Goal: Task Accomplishment & Management: Complete application form

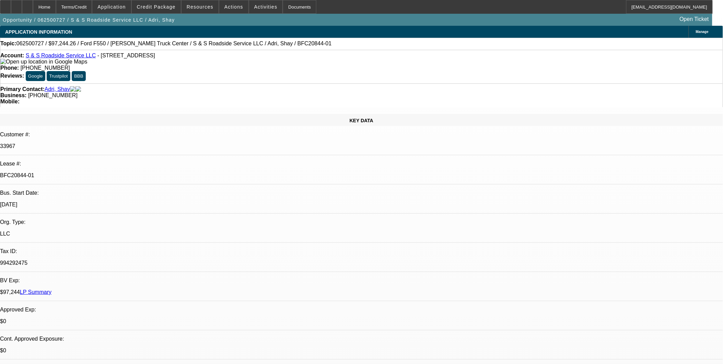
select select "0"
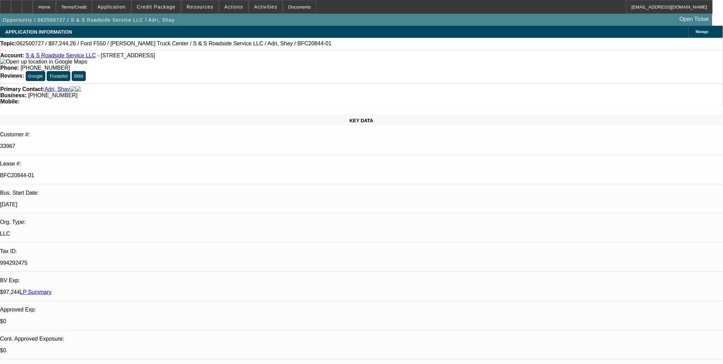
select select "0"
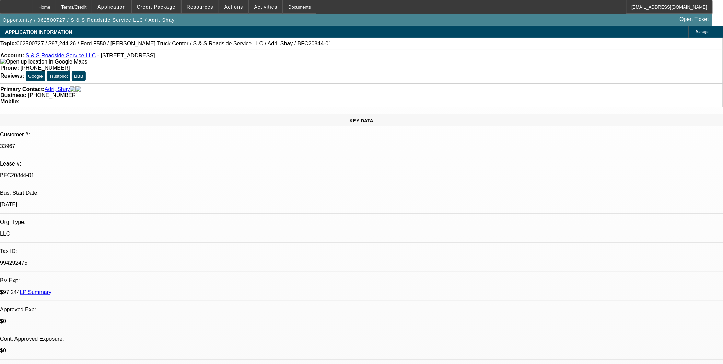
select select "1"
select select "2"
select select "6"
select select "1"
select select "2"
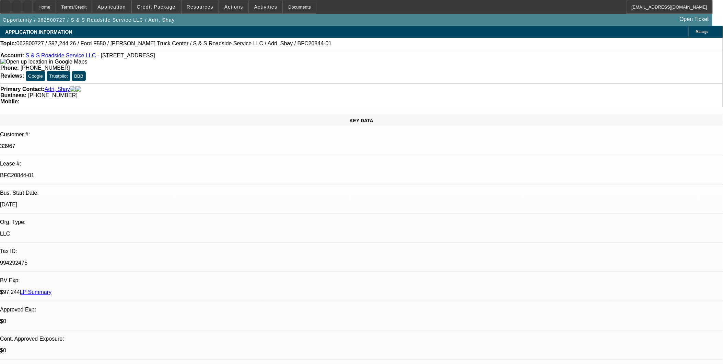
select select "6"
select select "1"
select select "2"
select select "6"
select select "1"
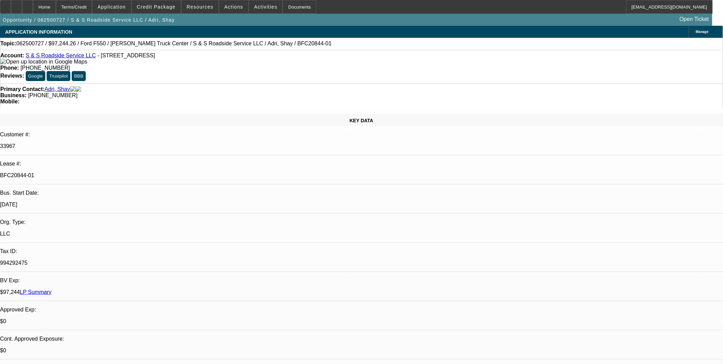
select select "2"
select select "6"
